Goal: Task Accomplishment & Management: Use online tool/utility

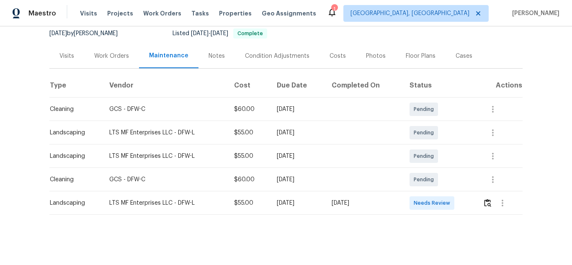
scroll to position [90, 0]
click at [484, 199] on img "button" at bounding box center [487, 203] width 7 height 8
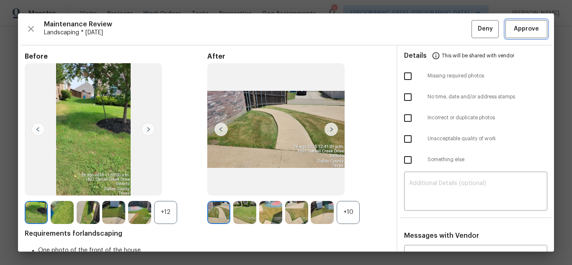
click at [530, 26] on span "Approve" at bounding box center [526, 29] width 25 height 10
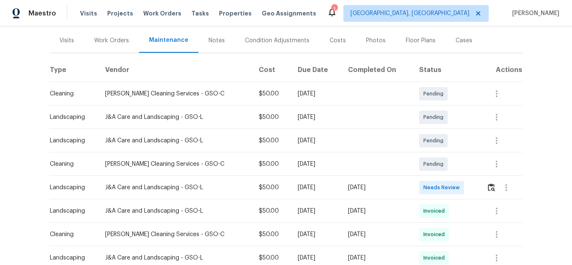
scroll to position [126, 0]
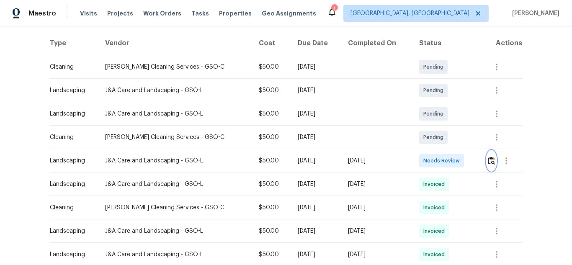
click at [488, 160] on img "button" at bounding box center [491, 161] width 7 height 8
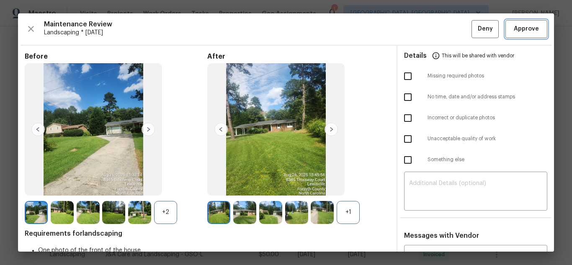
click at [514, 30] on span "Approve" at bounding box center [526, 29] width 25 height 10
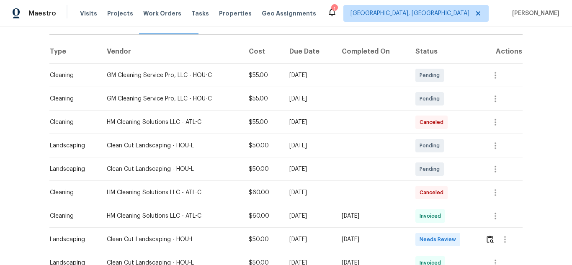
scroll to position [126, 0]
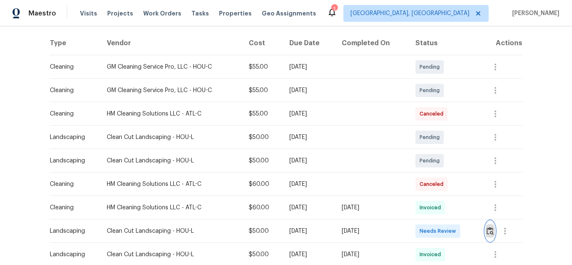
click at [490, 225] on button "button" at bounding box center [490, 231] width 10 height 20
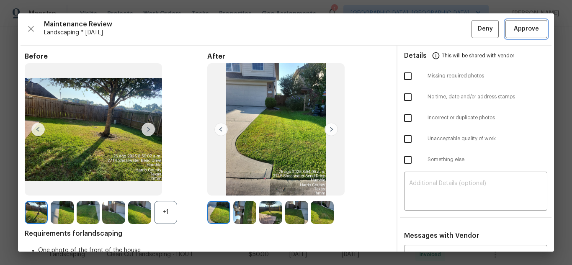
drag, startPoint x: 538, startPoint y: 28, endPoint x: 457, endPoint y: 8, distance: 83.8
click at [537, 29] on button "Approve" at bounding box center [527, 29] width 42 height 18
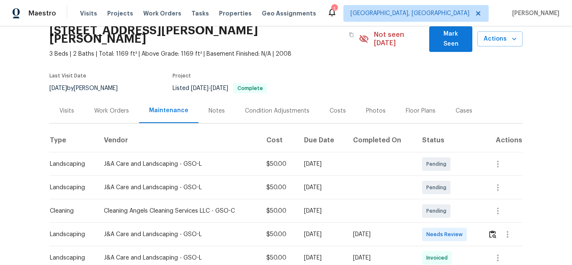
scroll to position [113, 0]
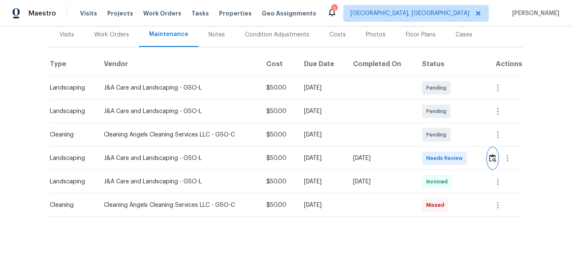
click at [489, 154] on img "button" at bounding box center [492, 158] width 7 height 8
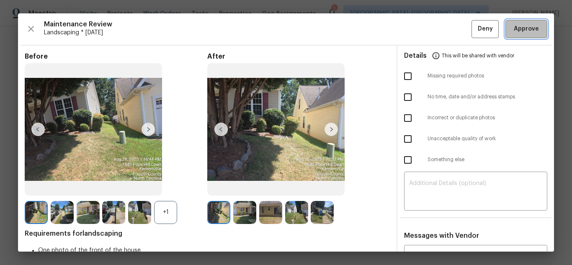
drag, startPoint x: 516, startPoint y: 32, endPoint x: 427, endPoint y: 4, distance: 93.4
click at [516, 32] on span "Approve" at bounding box center [526, 29] width 25 height 10
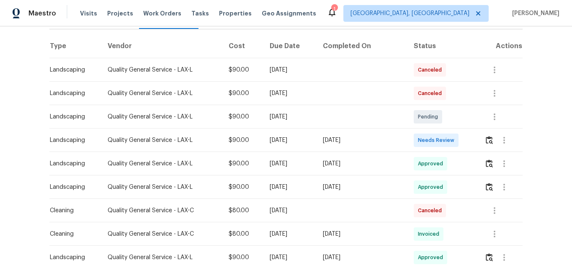
scroll to position [126, 0]
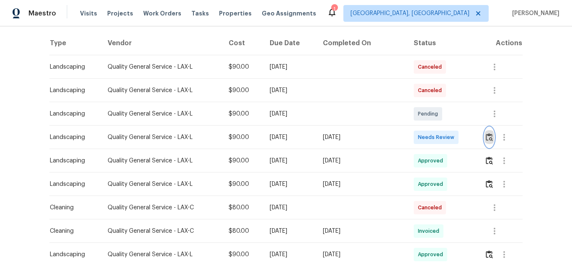
click at [486, 135] on img "button" at bounding box center [489, 137] width 7 height 8
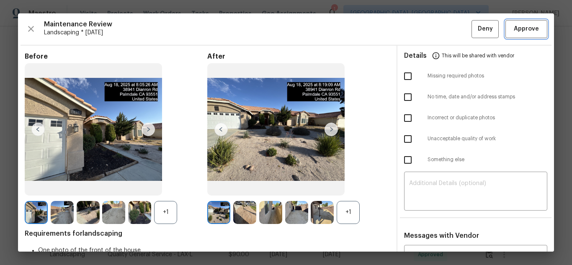
click at [514, 28] on span "Approve" at bounding box center [526, 29] width 25 height 10
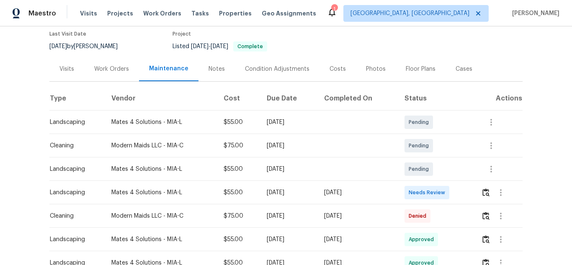
scroll to position [126, 0]
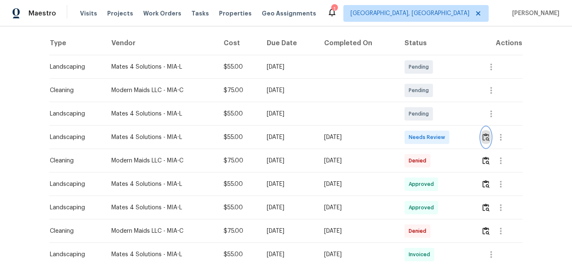
click at [483, 139] on img "button" at bounding box center [486, 137] width 7 height 8
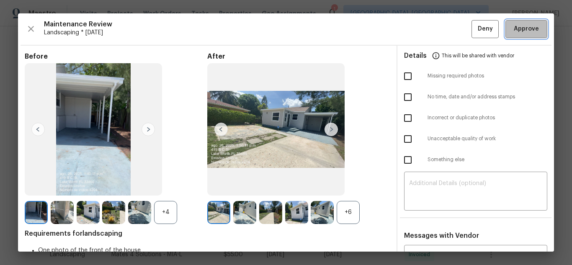
click at [506, 27] on button "Approve" at bounding box center [527, 29] width 42 height 18
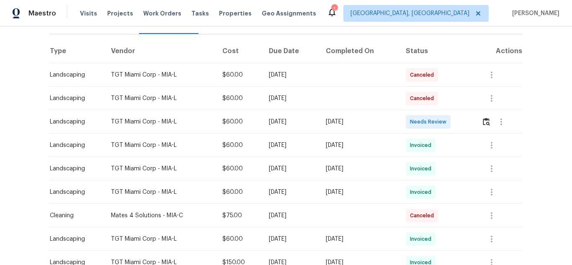
scroll to position [126, 0]
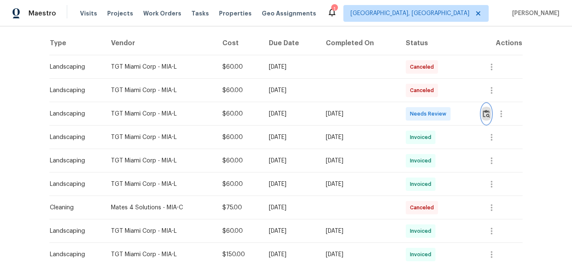
click at [483, 113] on img "button" at bounding box center [486, 114] width 7 height 8
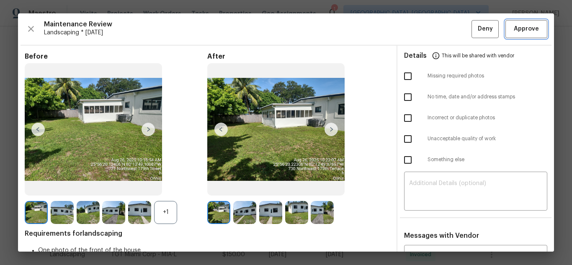
click at [514, 34] on span "Approve" at bounding box center [526, 29] width 25 height 10
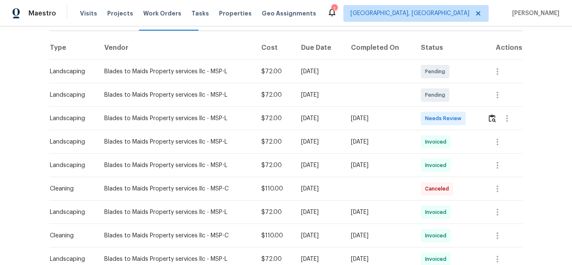
scroll to position [126, 0]
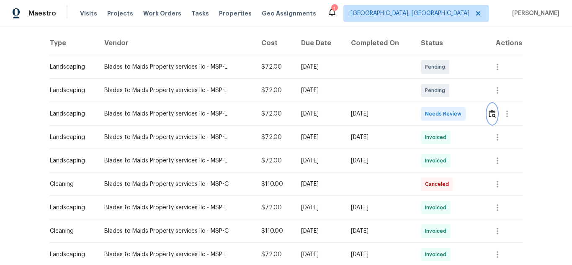
click at [490, 114] on img "button" at bounding box center [492, 114] width 7 height 8
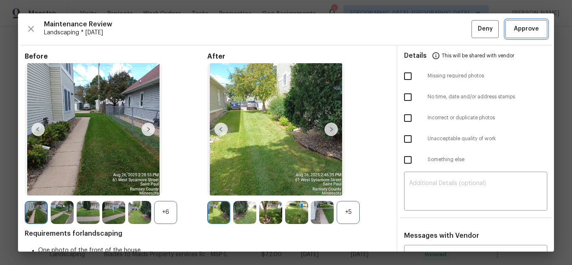
click at [532, 33] on span "Approve" at bounding box center [526, 29] width 25 height 10
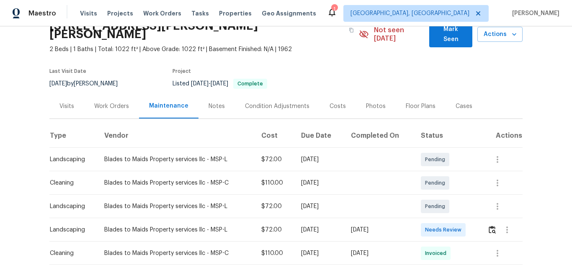
scroll to position [126, 0]
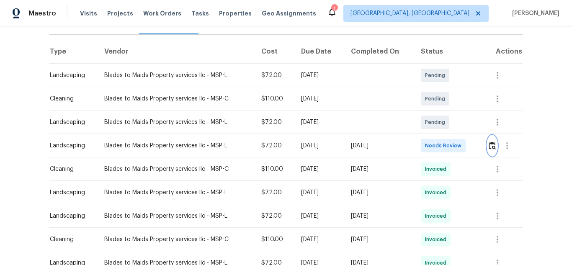
click at [493, 142] on img "button" at bounding box center [492, 146] width 7 height 8
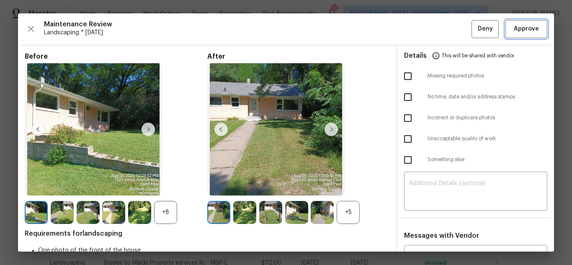
click at [514, 32] on span "Approve" at bounding box center [526, 29] width 25 height 10
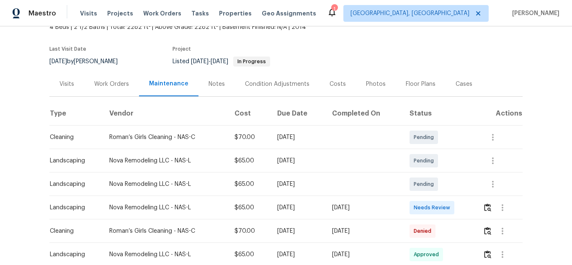
scroll to position [126, 0]
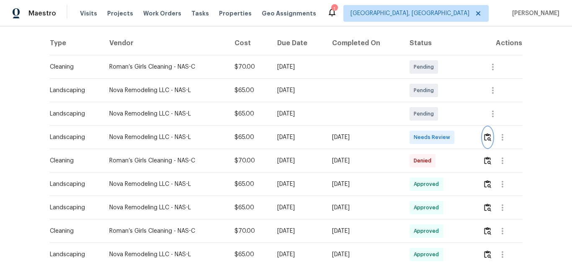
click at [487, 142] on button "button" at bounding box center [488, 137] width 10 height 20
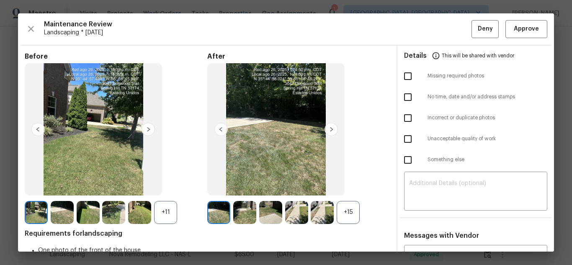
click at [517, 17] on div "Maintenance Review Landscaping * Mon, Aug 25 Deny Approve Before +11 After +15 …" at bounding box center [286, 132] width 536 height 238
click at [517, 23] on button "Approve" at bounding box center [527, 29] width 42 height 18
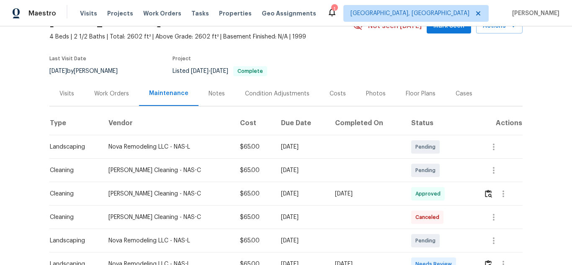
scroll to position [126, 0]
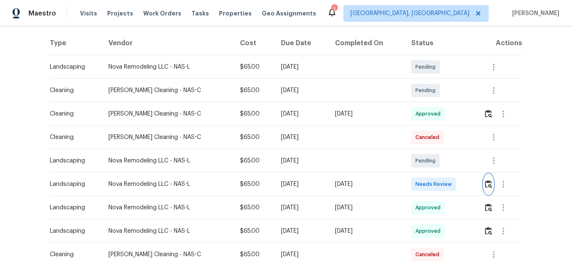
click at [487, 188] on img "button" at bounding box center [488, 184] width 7 height 8
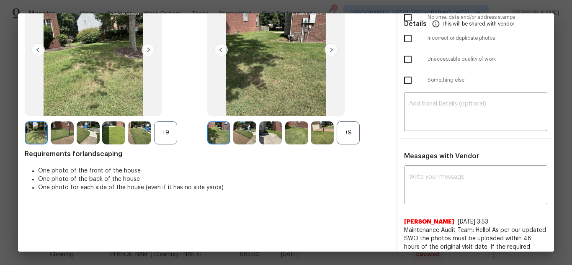
scroll to position [0, 0]
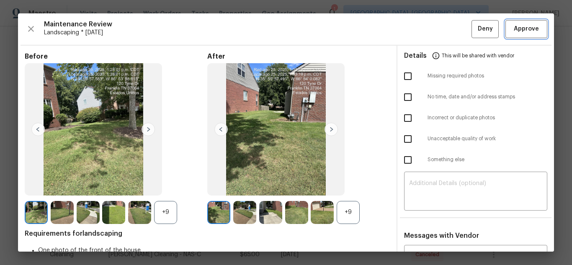
click at [534, 34] on span "Approve" at bounding box center [526, 29] width 28 height 10
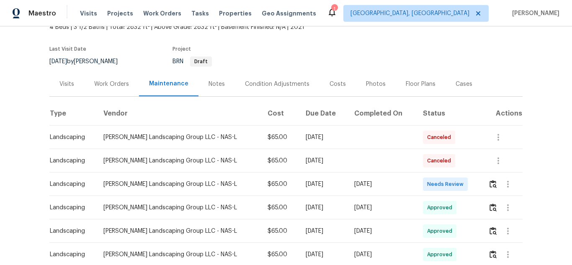
scroll to position [126, 0]
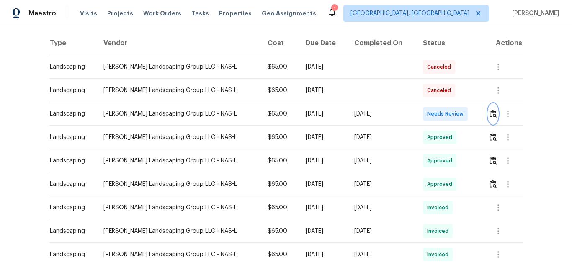
click at [492, 111] on img "button" at bounding box center [493, 114] width 7 height 8
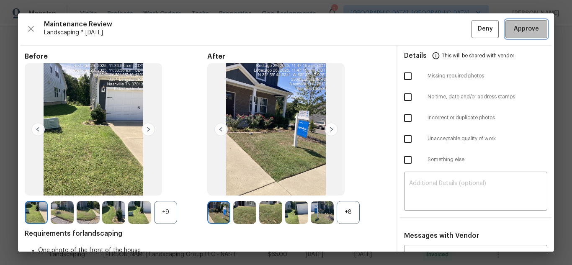
click at [524, 26] on span "Approve" at bounding box center [526, 29] width 25 height 10
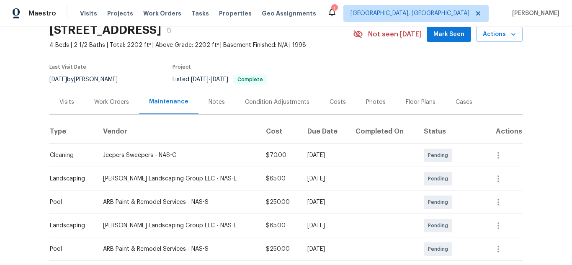
scroll to position [209, 0]
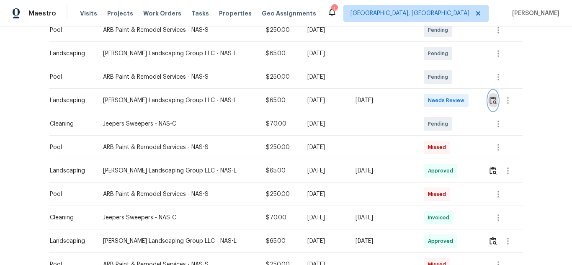
click at [490, 99] on img "button" at bounding box center [493, 100] width 7 height 8
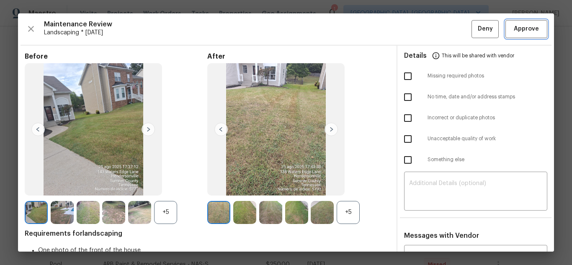
click at [514, 28] on span "Approve" at bounding box center [526, 29] width 25 height 10
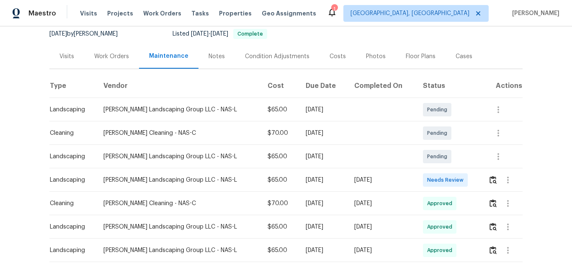
scroll to position [84, 0]
click at [488, 177] on button "button" at bounding box center [493, 179] width 10 height 20
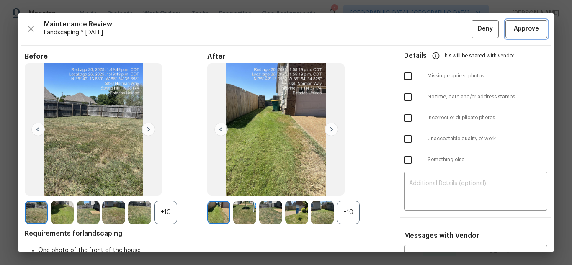
click at [512, 27] on span "Approve" at bounding box center [526, 29] width 28 height 10
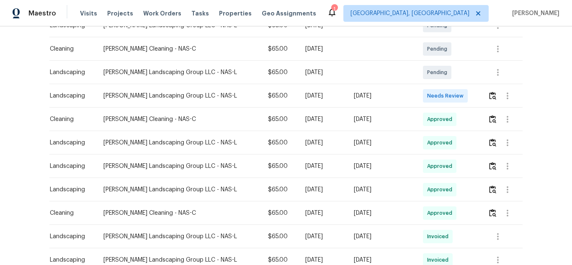
scroll to position [168, 0]
click at [498, 101] on div at bounding box center [508, 95] width 20 height 20
click at [494, 98] on button "button" at bounding box center [493, 95] width 10 height 20
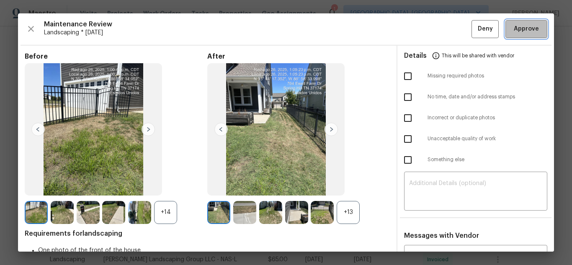
click at [514, 31] on span "Approve" at bounding box center [526, 29] width 25 height 10
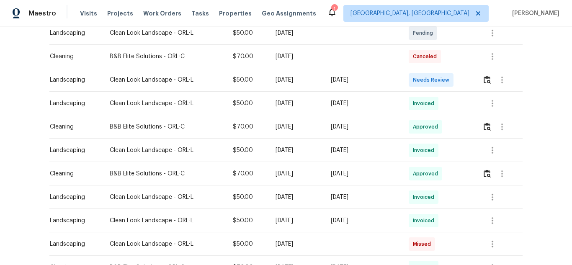
scroll to position [209, 0]
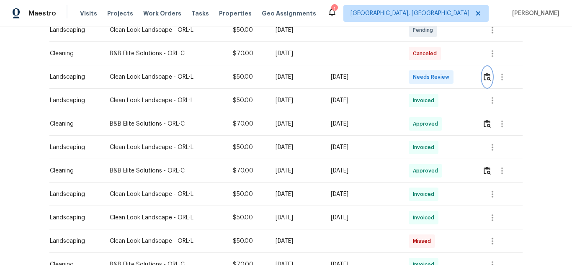
click at [483, 80] on button "button" at bounding box center [488, 77] width 10 height 20
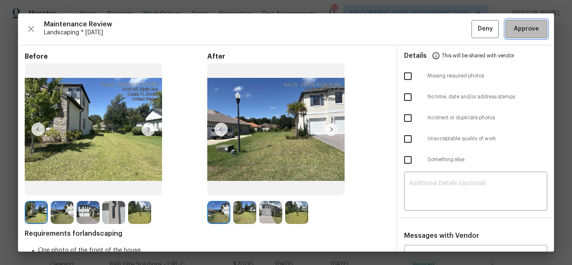
click at [514, 25] on span "Approve" at bounding box center [526, 29] width 25 height 10
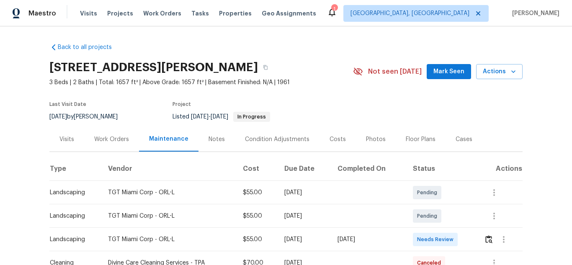
scroll to position [126, 0]
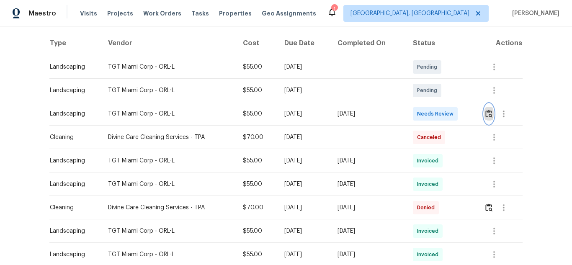
click at [492, 117] on img "button" at bounding box center [488, 114] width 7 height 8
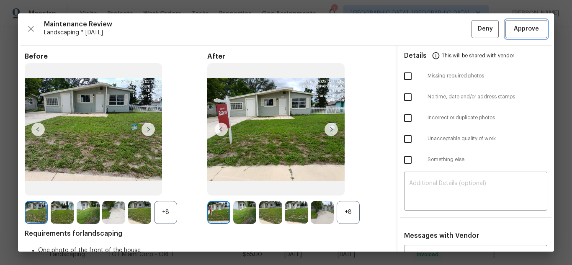
click at [518, 31] on span "Approve" at bounding box center [526, 29] width 25 height 10
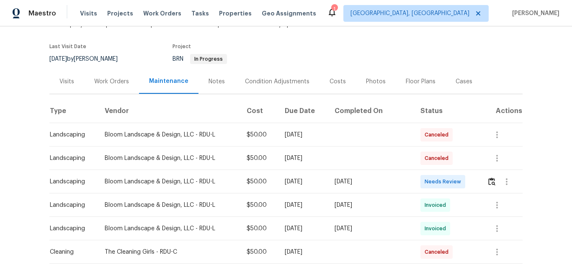
scroll to position [126, 0]
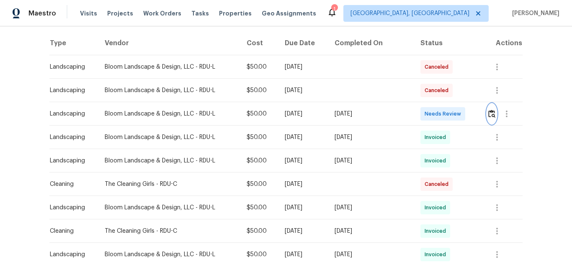
click at [488, 115] on img "button" at bounding box center [491, 114] width 7 height 8
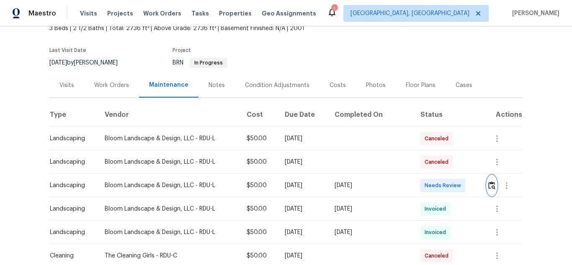
scroll to position [0, 0]
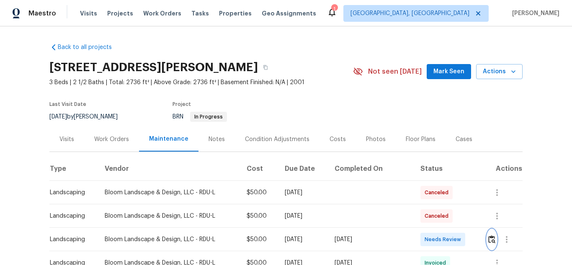
click at [487, 235] on button "button" at bounding box center [492, 240] width 10 height 20
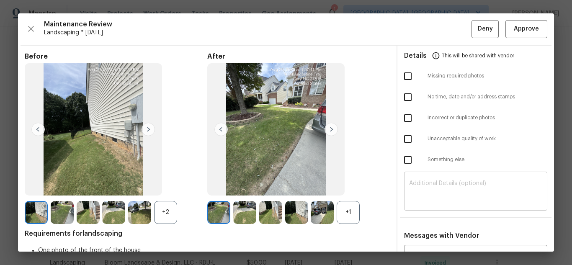
scroll to position [126, 0]
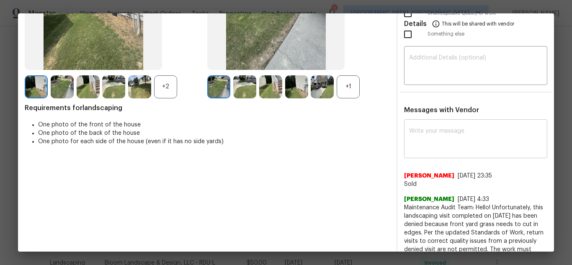
click at [441, 139] on textarea at bounding box center [475, 139] width 133 height 23
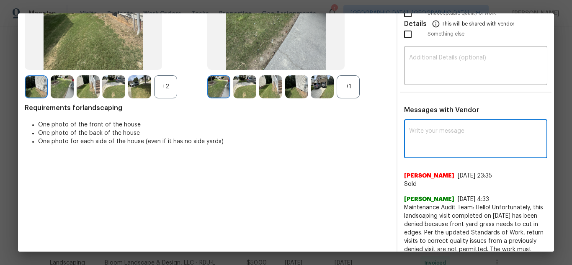
paste textarea "Maintenance Audit Team: Hello! Unfortunately this landscaping visit completed o…"
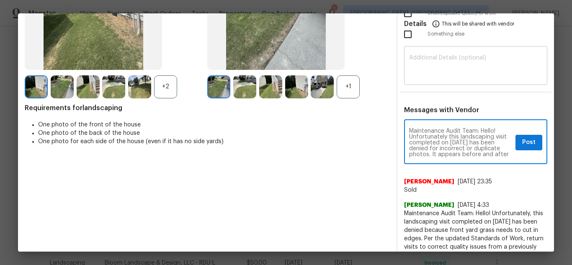
scroll to position [47, 0]
type textarea "Maintenance Audit Team: Hello! Unfortunately this landscaping visit completed o…"
click at [452, 71] on textarea at bounding box center [475, 66] width 133 height 23
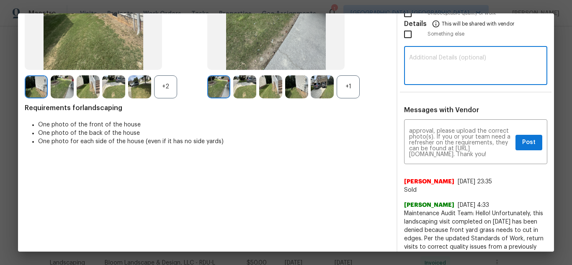
paste textarea "Maintenance Audit Team: Hello! Unfortunately this landscaping visit completed o…"
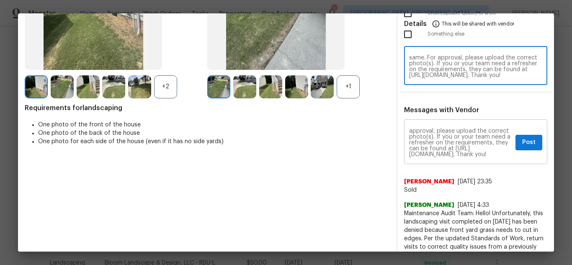
scroll to position [0, 0]
type textarea "Maintenance Audit Team: Hello! Unfortunately this landscaping visit completed o…"
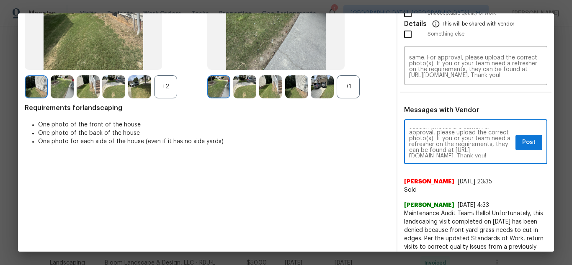
scroll to position [47, 0]
click at [522, 145] on span "Post" at bounding box center [528, 142] width 13 height 10
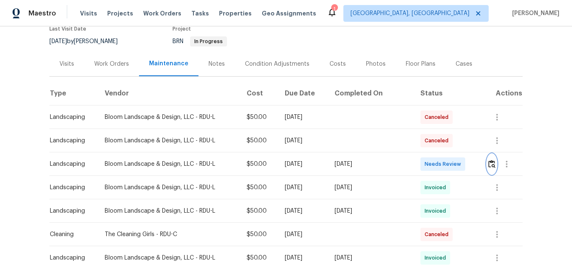
scroll to position [126, 0]
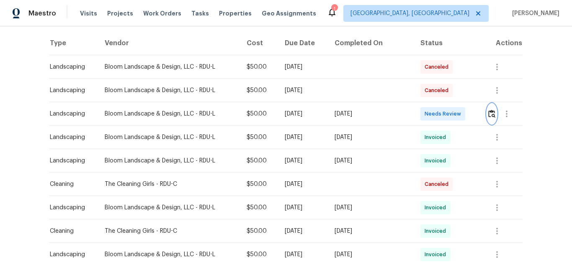
click at [490, 119] on button "button" at bounding box center [492, 114] width 10 height 20
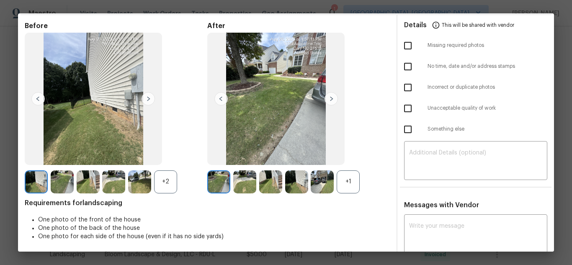
scroll to position [168, 0]
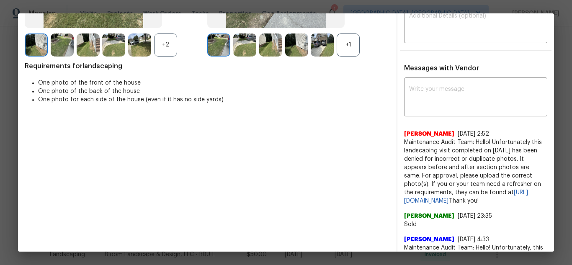
click at [483, 158] on span "Maintenance Audit Team: Hello! Unfortunately this landscaping visit completed o…" at bounding box center [475, 171] width 143 height 67
click at [452, 150] on span "Maintenance Audit Team: Hello! Unfortunately this landscaping visit completed o…" at bounding box center [475, 171] width 143 height 67
drag, startPoint x: 402, startPoint y: 143, endPoint x: 542, endPoint y: 203, distance: 153.0
click at [467, 205] on span "Maintenance Audit Team: Hello! Unfortunately this landscaping visit completed o…" at bounding box center [475, 171] width 143 height 67
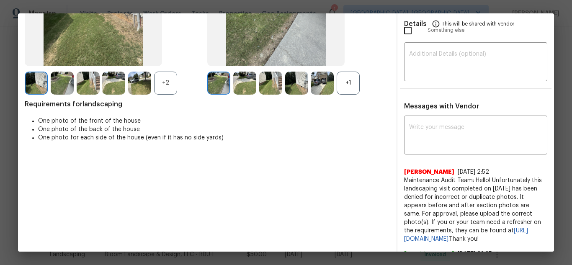
scroll to position [126, 0]
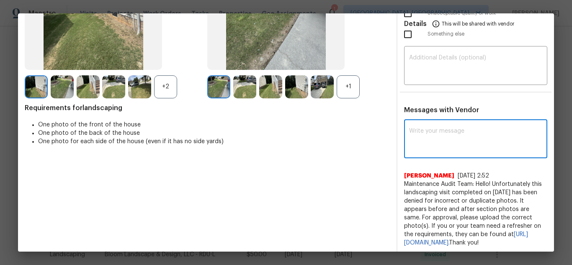
click at [452, 140] on textarea at bounding box center [475, 139] width 133 height 23
paste textarea "Maintenance Audit Team: Hello! Please disregard this below comments"
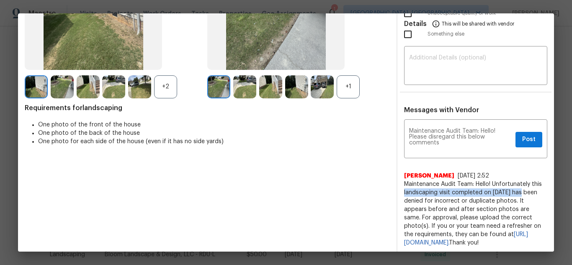
drag, startPoint x: 400, startPoint y: 192, endPoint x: 520, endPoint y: 191, distance: 119.8
click at [520, 191] on span "Maintenance Audit Team: Hello! Unfortunately this landscaping visit completed o…" at bounding box center [475, 213] width 143 height 67
copy span "landscaping visit completed on 08/26/2025"
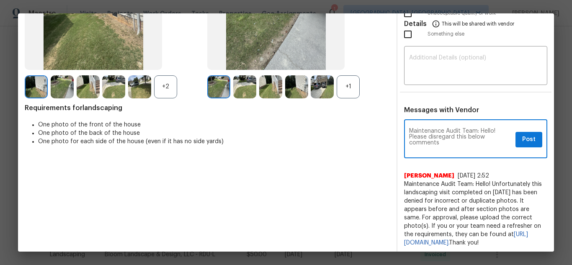
click at [480, 136] on textarea "Maintenance Audit Team: Hello! Please disregard this below comments" at bounding box center [460, 139] width 103 height 23
paste textarea "landscaping visit completed on 08/26/2025"
click at [468, 150] on textarea "Maintenance Audit Team: Hello! Please disregard this below landscaping visit co…" at bounding box center [460, 139] width 103 height 23
click at [475, 148] on textarea "Maintenance Audit Team: Hello! Please disregard this below landscaping visit co…" at bounding box center [460, 139] width 103 height 23
type textarea "Maintenance Audit Team: Hello! Please disregard this below landscaping visit co…"
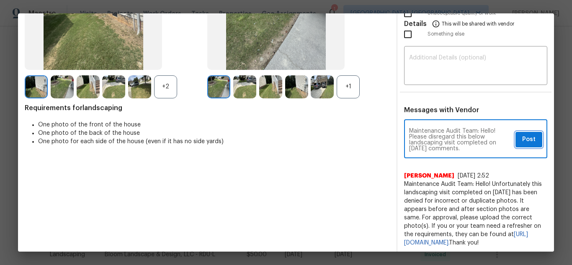
click at [516, 140] on button "Post" at bounding box center [529, 139] width 27 height 15
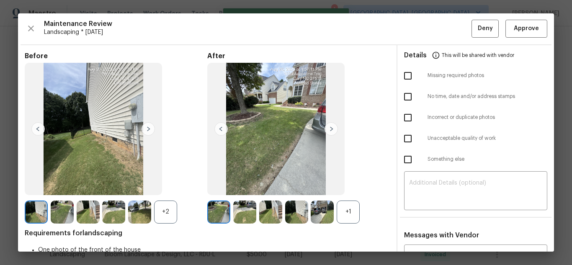
scroll to position [0, 0]
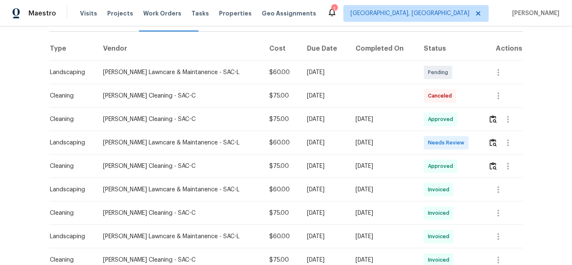
scroll to position [126, 0]
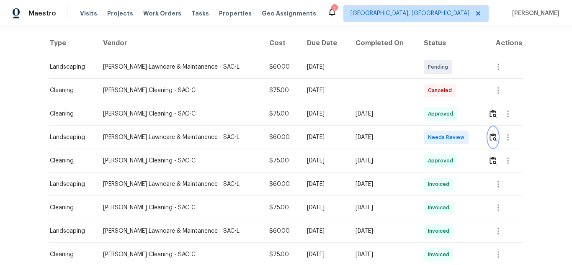
click at [490, 137] on img "button" at bounding box center [493, 137] width 7 height 8
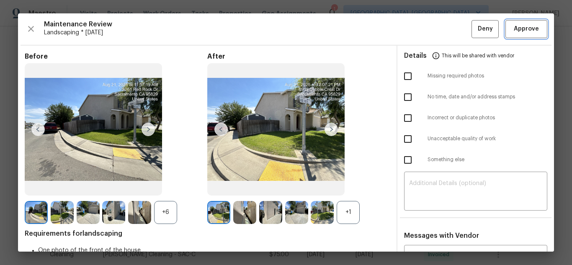
click at [524, 34] on span "Approve" at bounding box center [526, 29] width 25 height 10
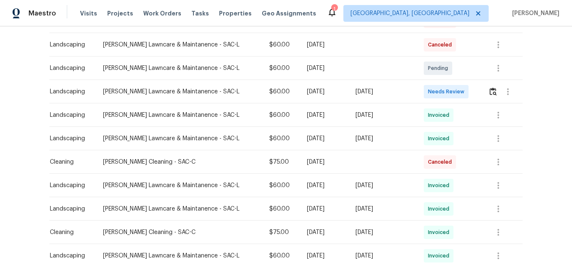
scroll to position [168, 0]
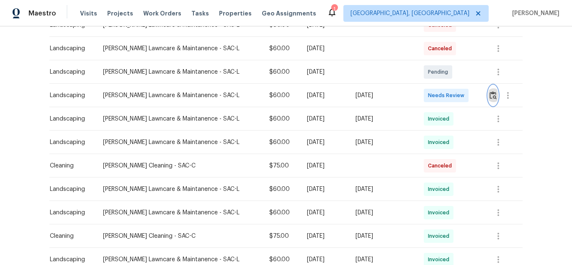
click at [492, 94] on img "button" at bounding box center [493, 95] width 7 height 8
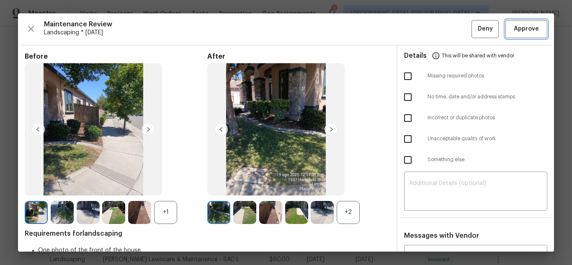
click at [522, 30] on span "Approve" at bounding box center [526, 29] width 25 height 10
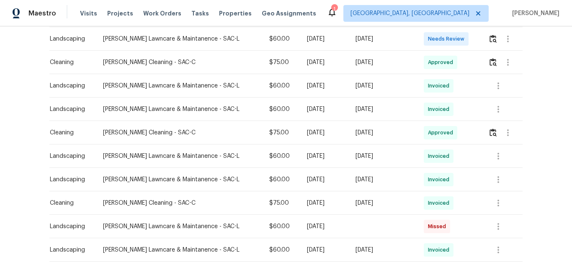
scroll to position [251, 0]
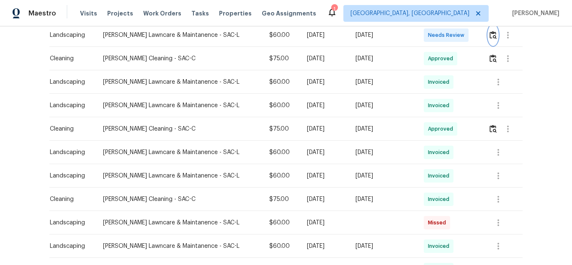
click at [490, 34] on img "button" at bounding box center [493, 35] width 7 height 8
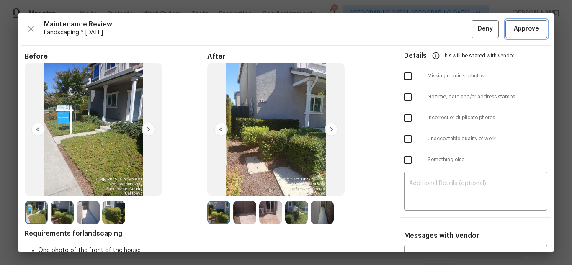
click at [514, 30] on span "Approve" at bounding box center [526, 29] width 25 height 10
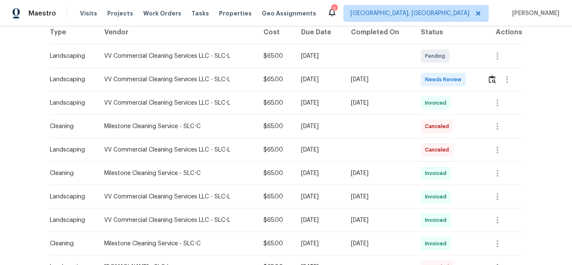
scroll to position [126, 0]
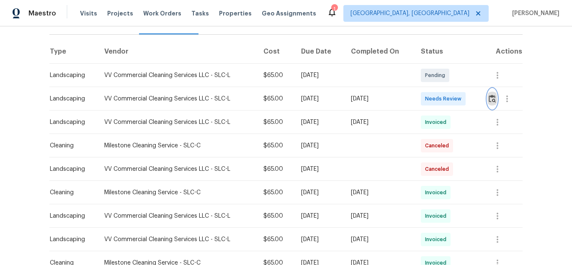
click at [491, 95] on img "button" at bounding box center [492, 99] width 7 height 8
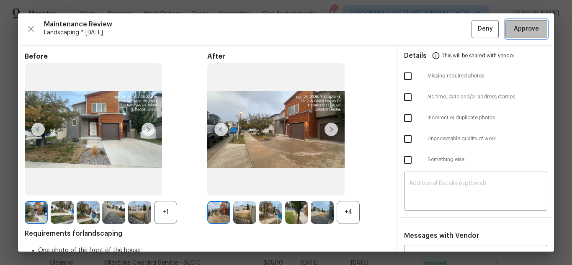
click at [515, 29] on span "Approve" at bounding box center [526, 29] width 25 height 10
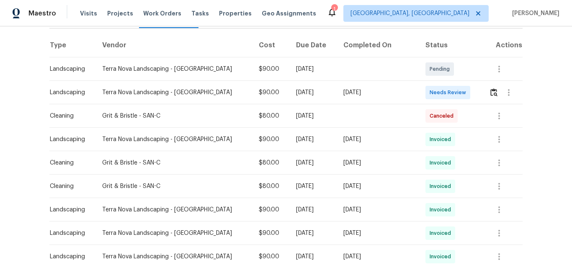
scroll to position [126, 0]
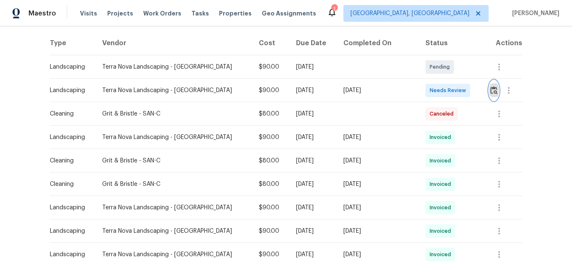
click at [491, 93] on img "button" at bounding box center [494, 90] width 7 height 8
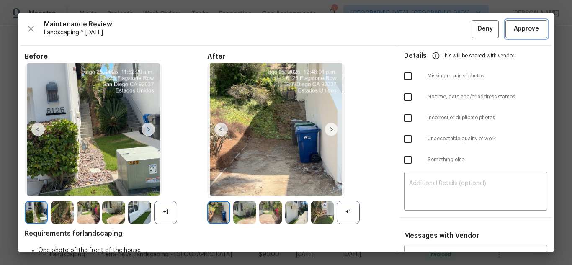
click at [523, 28] on span "Approve" at bounding box center [526, 29] width 25 height 10
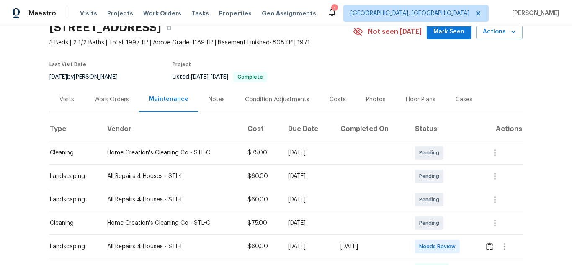
scroll to position [126, 0]
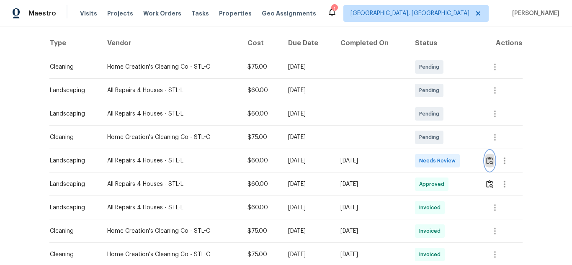
click at [487, 161] on img "button" at bounding box center [489, 161] width 7 height 8
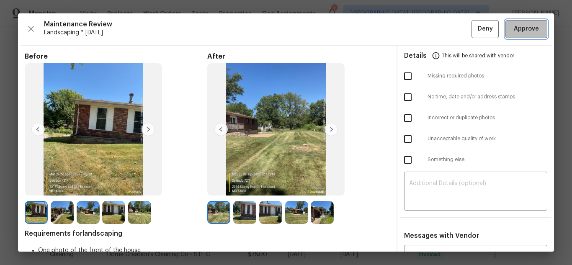
click at [517, 35] on button "Approve" at bounding box center [527, 29] width 42 height 18
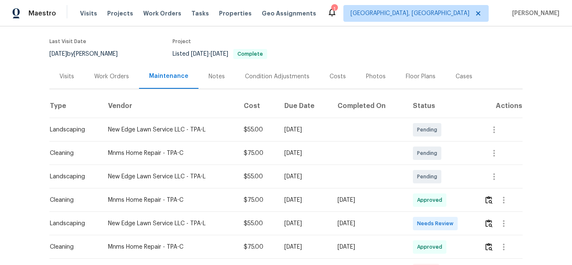
scroll to position [168, 0]
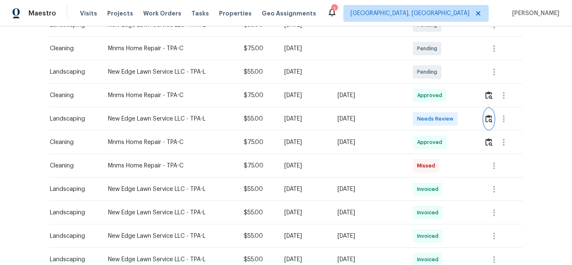
click at [488, 122] on img "button" at bounding box center [488, 119] width 7 height 8
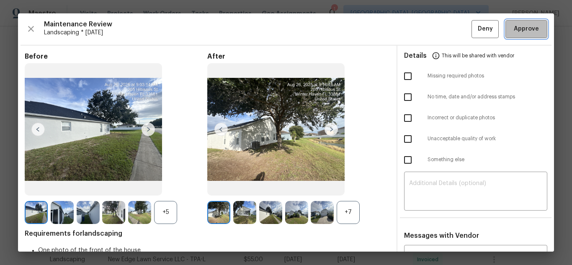
click at [521, 35] on button "Approve" at bounding box center [527, 29] width 42 height 18
